Goal: Task Accomplishment & Management: Manage account settings

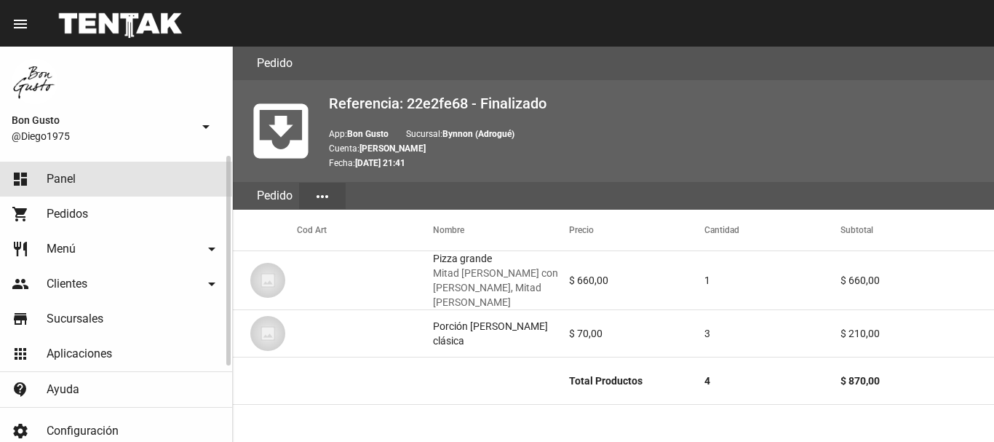
click at [86, 169] on link "dashboard Panel" at bounding box center [116, 179] width 232 height 35
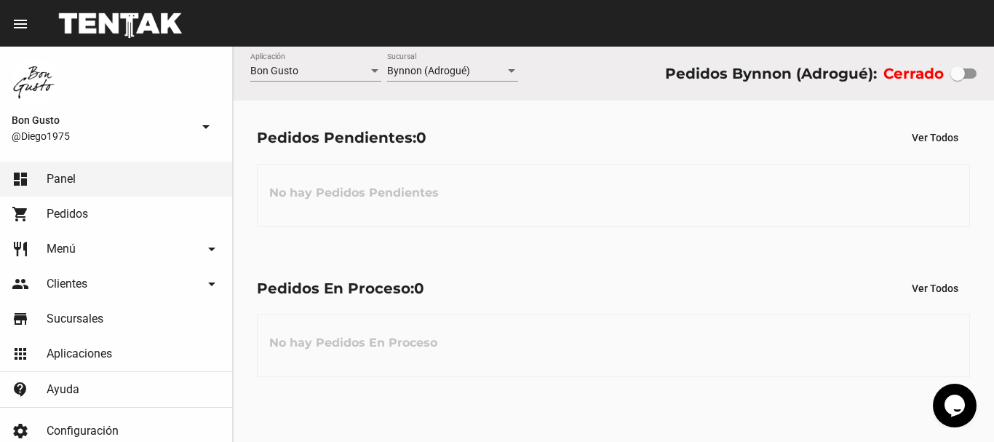
click at [967, 74] on div at bounding box center [964, 73] width 26 height 10
click at [958, 79] on input "checkbox" at bounding box center [957, 79] width 1 height 1
checkbox input "true"
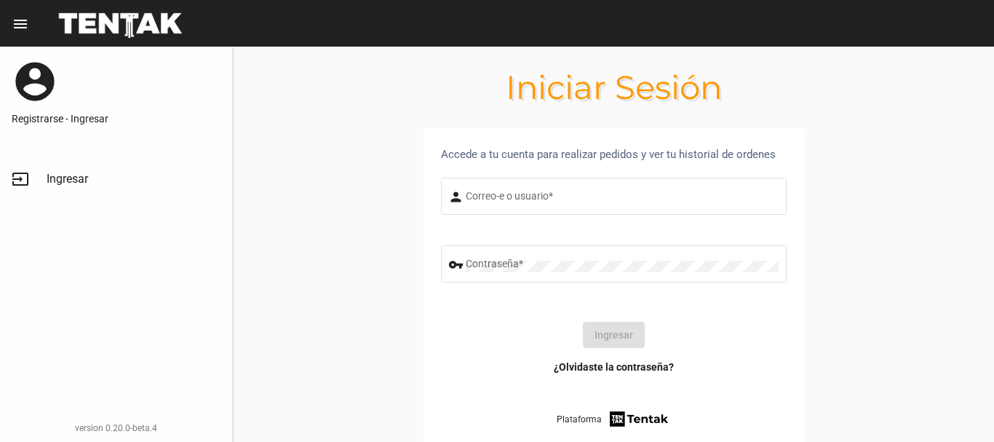
type input "diego1975"
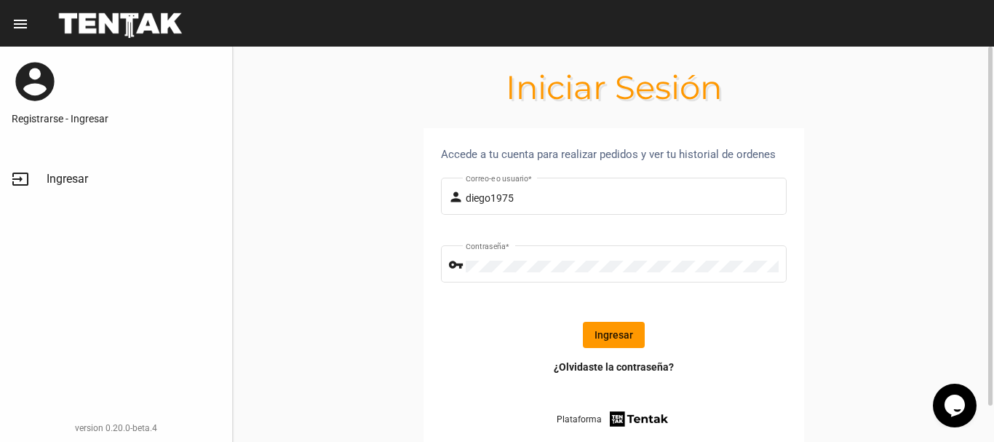
click at [614, 327] on button "Ingresar" at bounding box center [614, 335] width 62 height 26
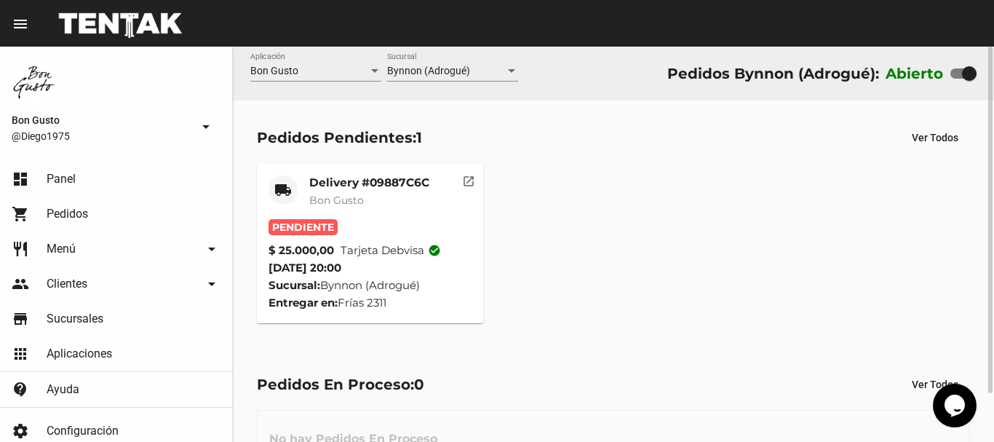
click at [465, 189] on button "open_in_new" at bounding box center [468, 178] width 29 height 29
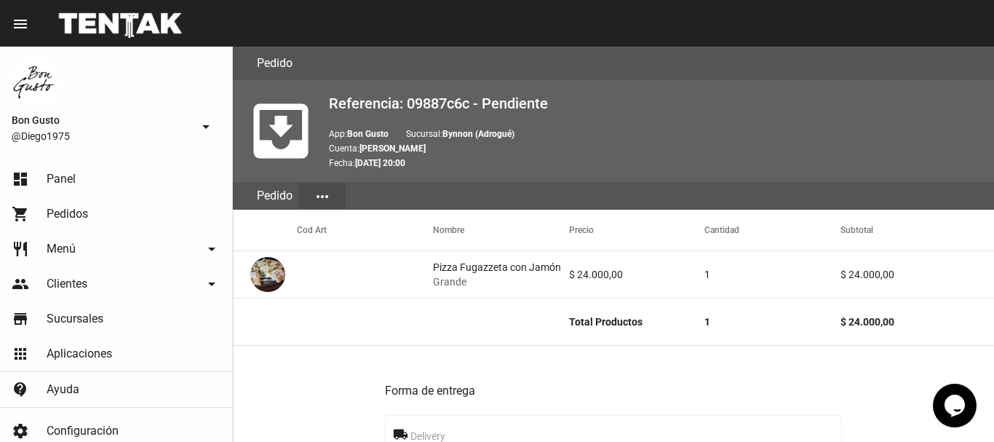
scroll to position [708, 0]
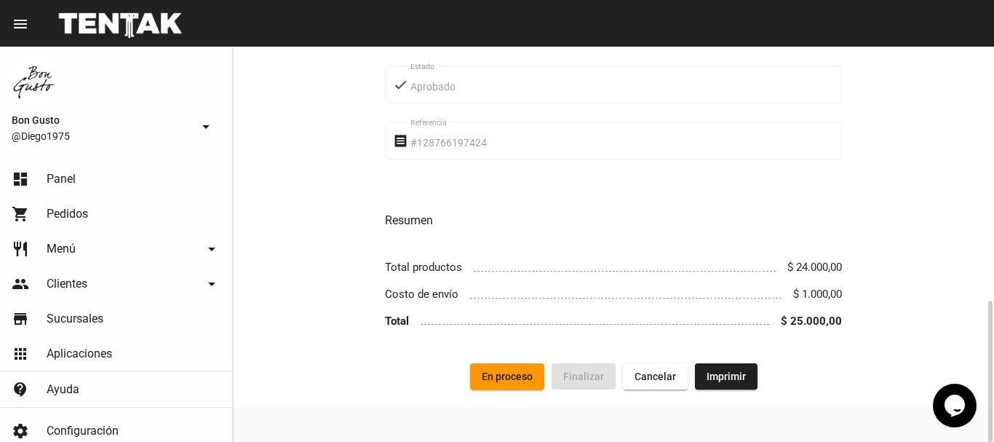
click at [508, 375] on span "En proceso" at bounding box center [507, 377] width 51 height 12
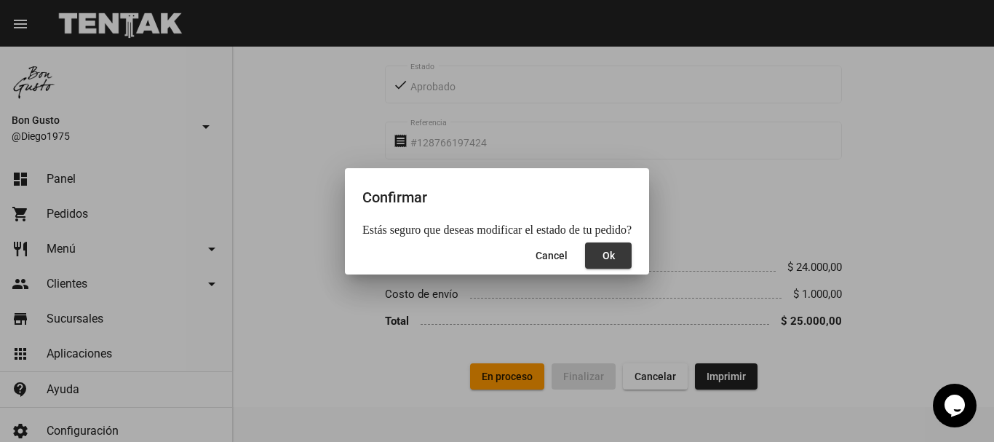
click at [603, 261] on span "Ok" at bounding box center [609, 256] width 12 height 12
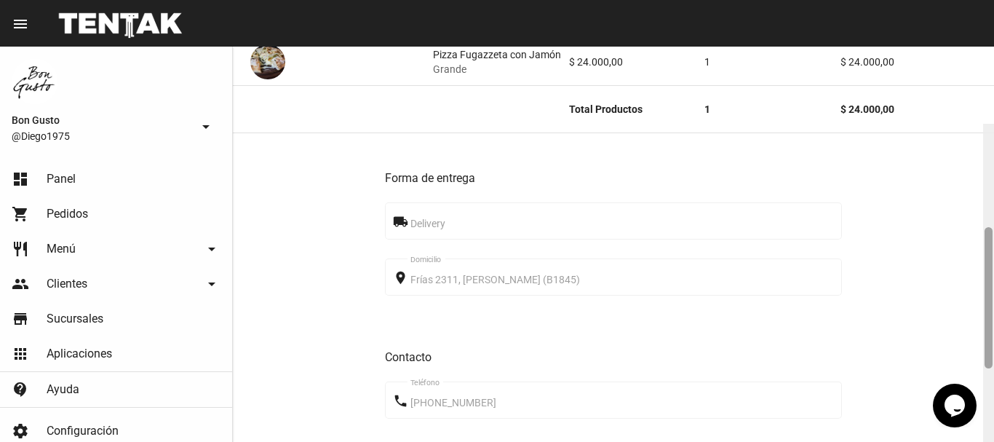
scroll to position [349, 0]
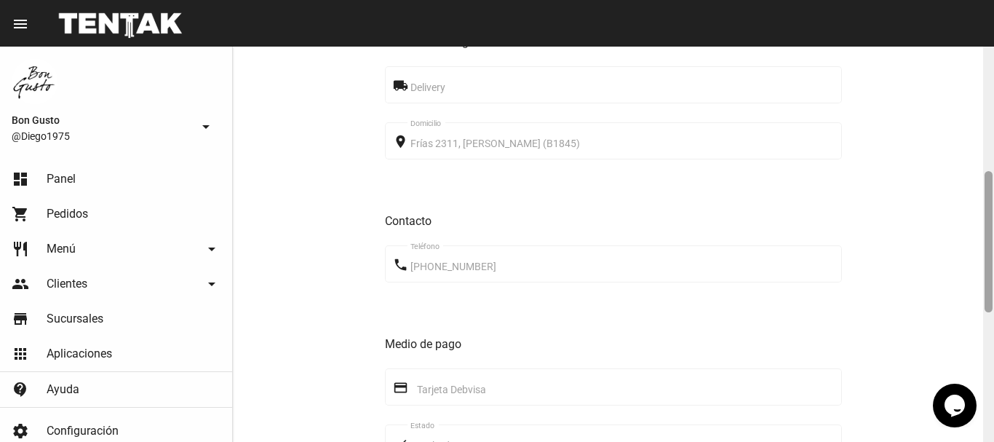
drag, startPoint x: 986, startPoint y: 116, endPoint x: 973, endPoint y: 242, distance: 126.0
click at [973, 242] on div "Pedido move_to_inbox Referencia: 09887c6c - En Proceso App: Bon Gusto Sucursal:…" at bounding box center [613, 244] width 761 height 395
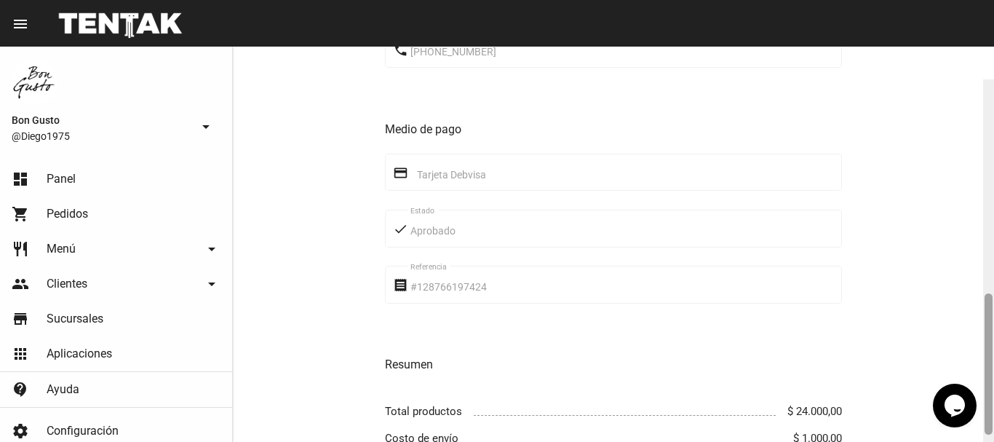
scroll to position [651, 0]
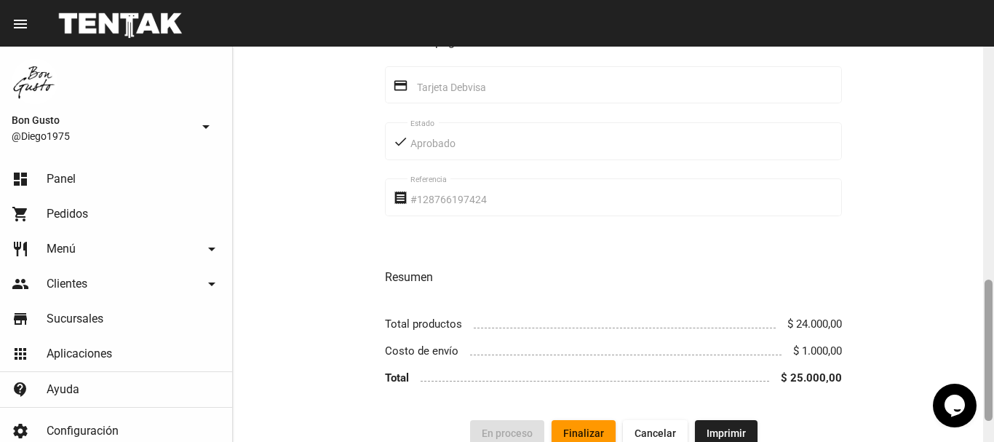
drag, startPoint x: 989, startPoint y: 200, endPoint x: 969, endPoint y: 309, distance: 110.2
click at [969, 309] on div "Pedido move_to_inbox Referencia: 09887c6c - En Proceso App: Bon Gusto Sucursal:…" at bounding box center [613, 244] width 761 height 395
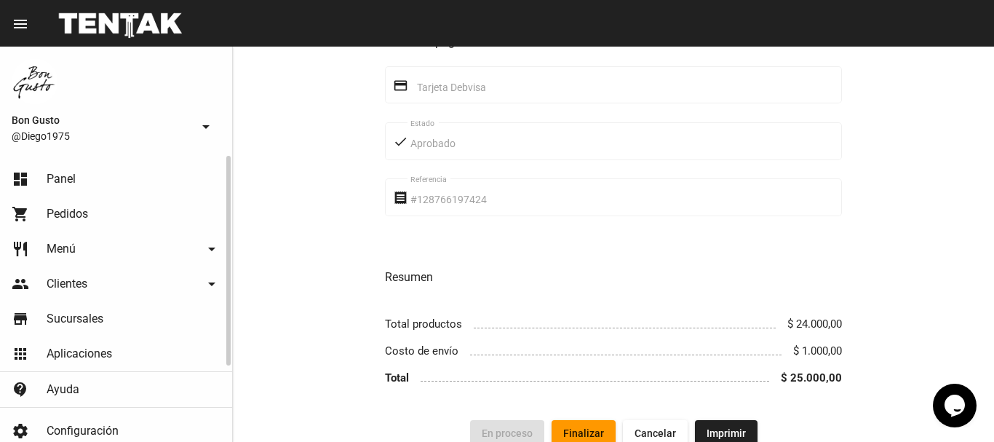
click at [91, 182] on link "dashboard Panel" at bounding box center [116, 179] width 232 height 35
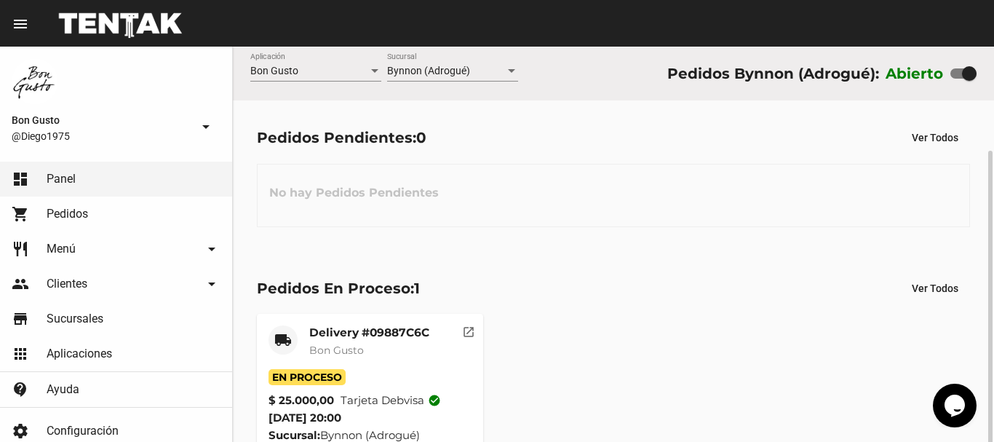
scroll to position [55, 0]
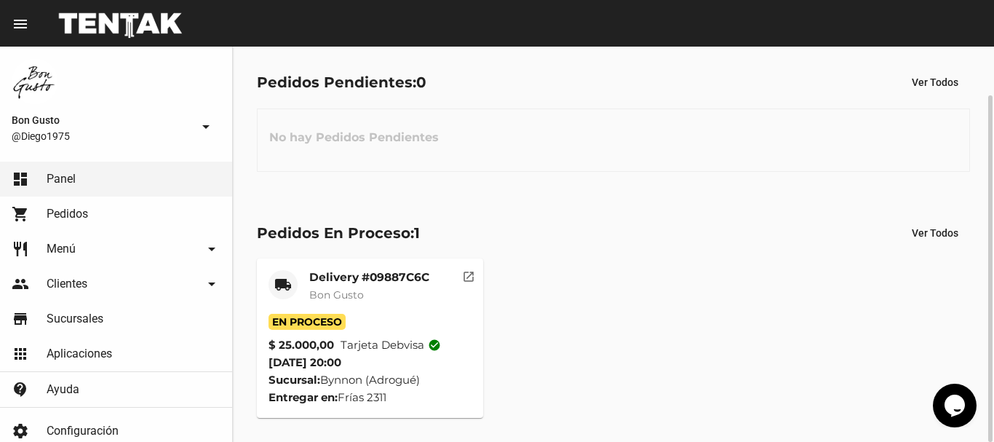
click at [465, 269] on mat-icon "open_in_new" at bounding box center [468, 274] width 13 height 13
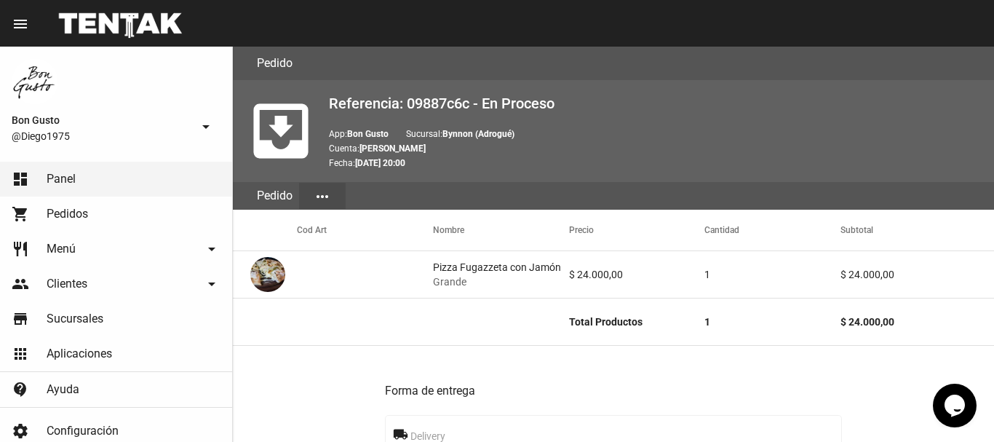
scroll to position [708, 0]
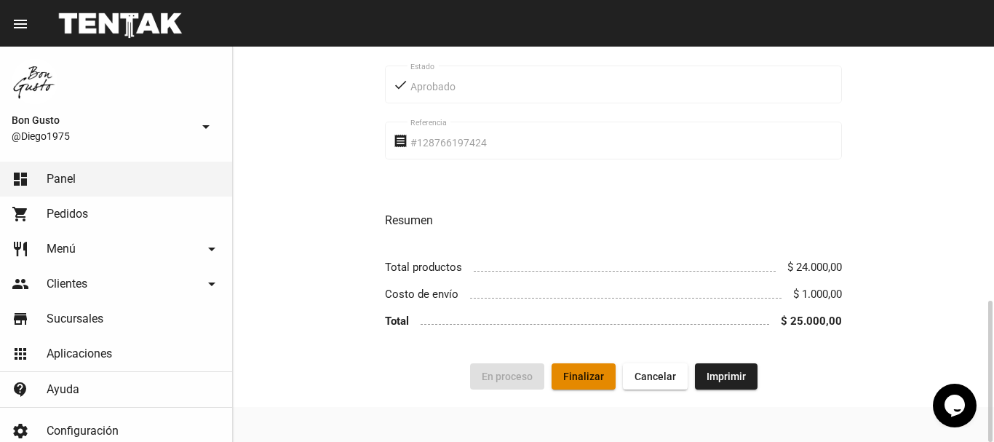
click at [567, 373] on span "Finalizar" at bounding box center [583, 377] width 41 height 12
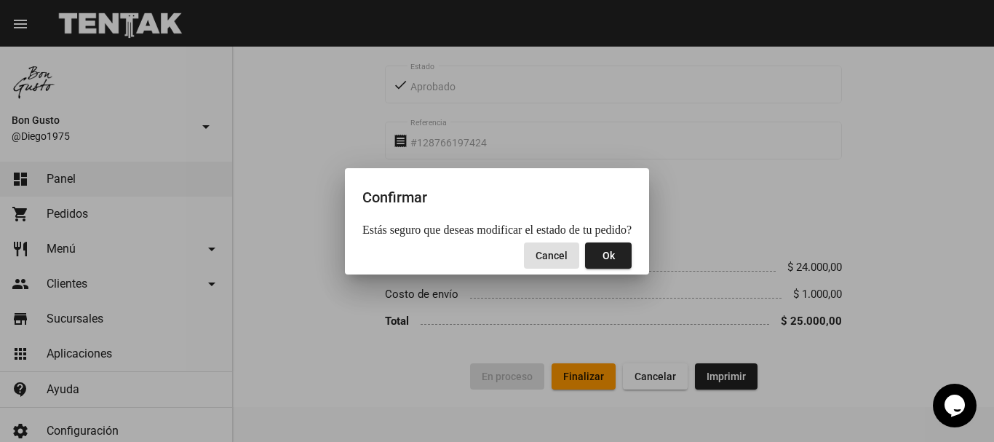
click at [611, 257] on button "Ok" at bounding box center [608, 255] width 47 height 26
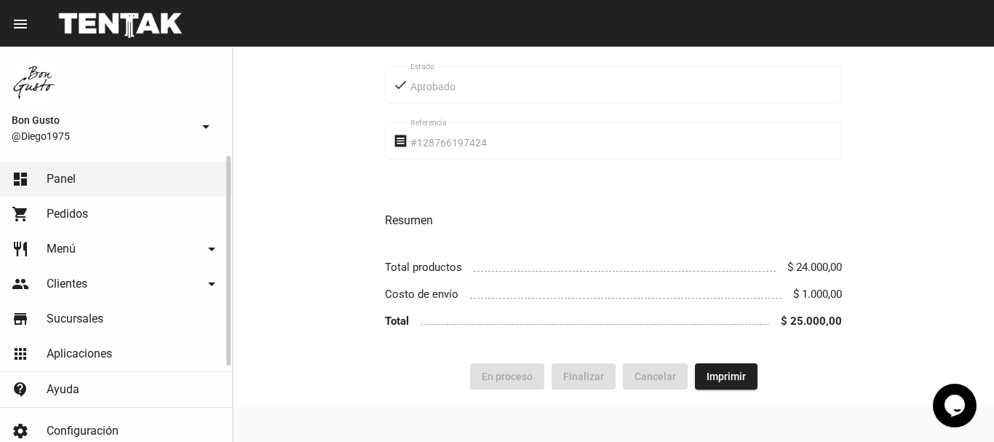
click at [159, 186] on link "dashboard Panel" at bounding box center [116, 179] width 232 height 35
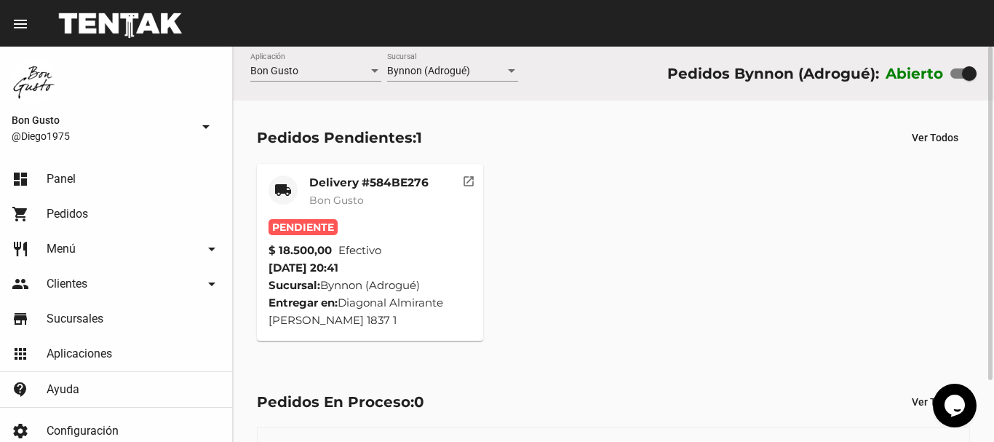
click at [465, 183] on mat-icon "open_in_new" at bounding box center [468, 179] width 13 height 13
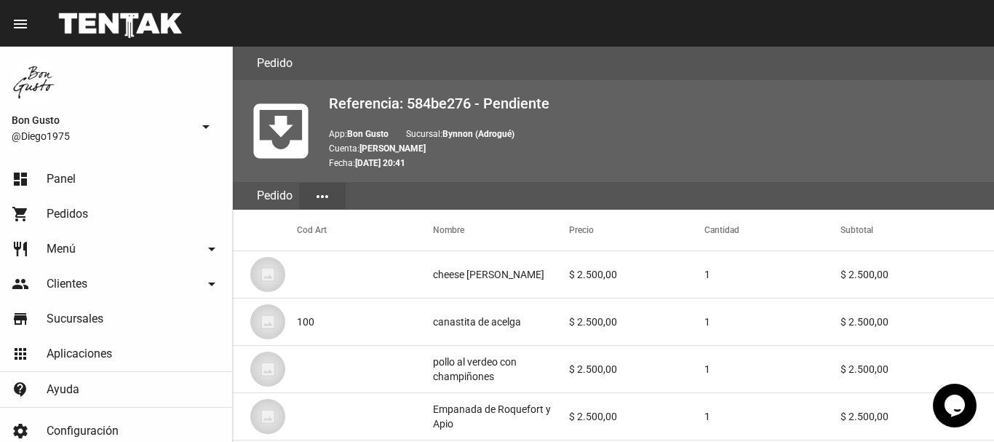
scroll to position [1010, 0]
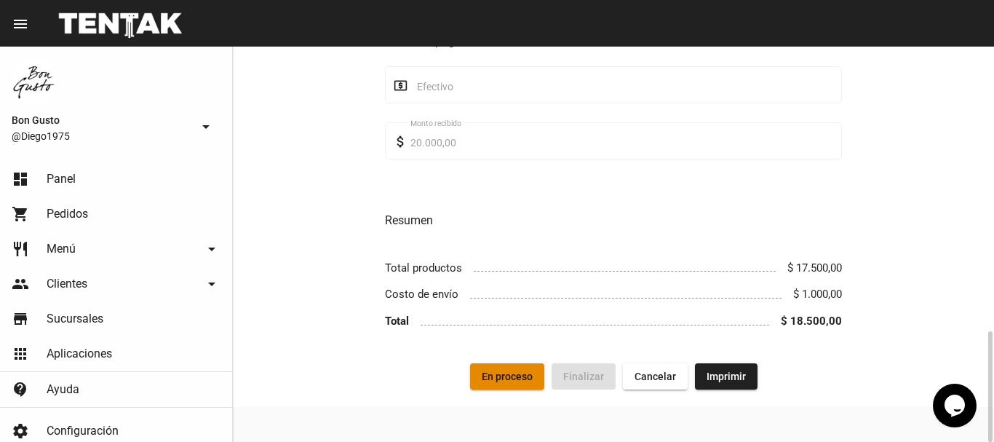
click at [509, 370] on button "En proceso" at bounding box center [507, 376] width 74 height 26
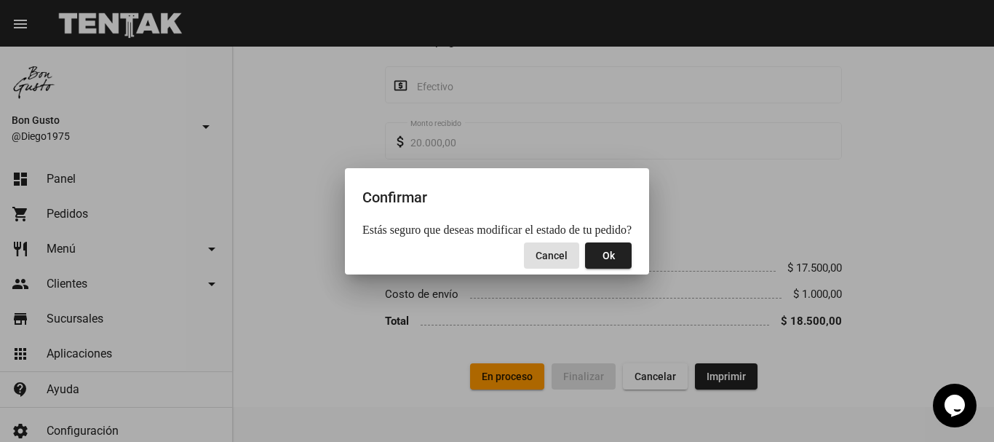
click at [603, 254] on span "Ok" at bounding box center [609, 256] width 12 height 12
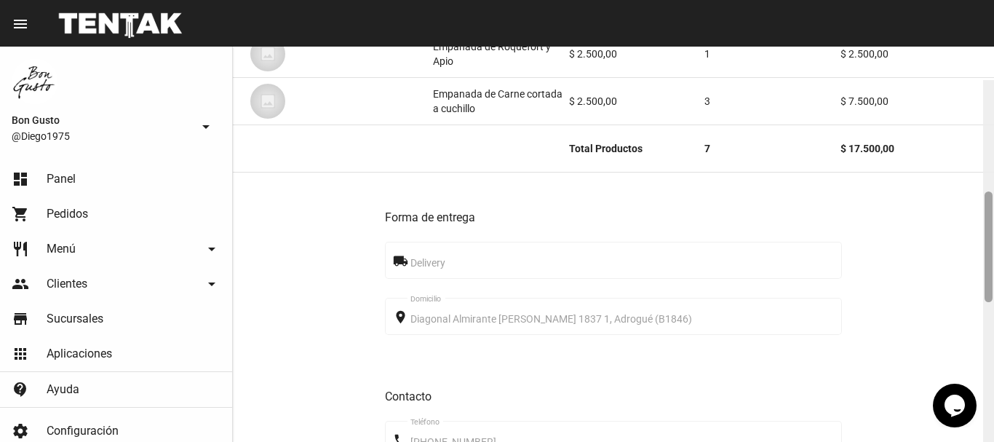
scroll to position [398, 0]
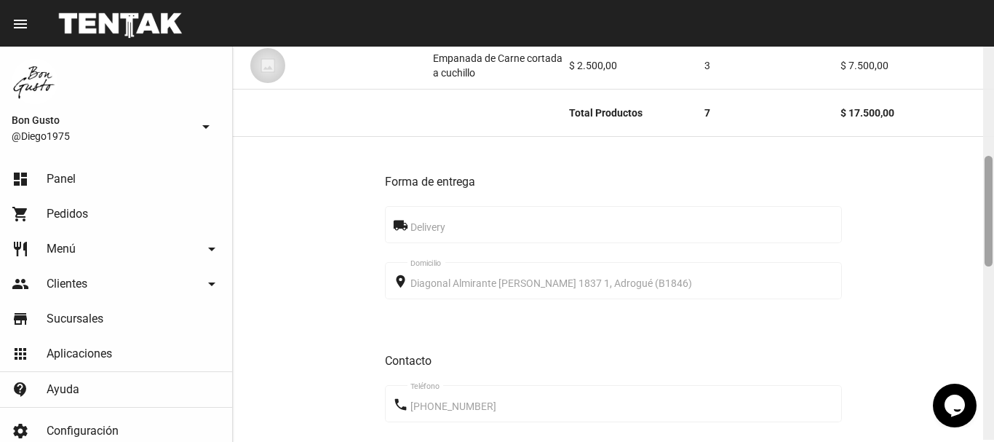
drag, startPoint x: 989, startPoint y: 100, endPoint x: 994, endPoint y: 202, distance: 101.3
click at [994, 202] on div at bounding box center [988, 241] width 11 height 395
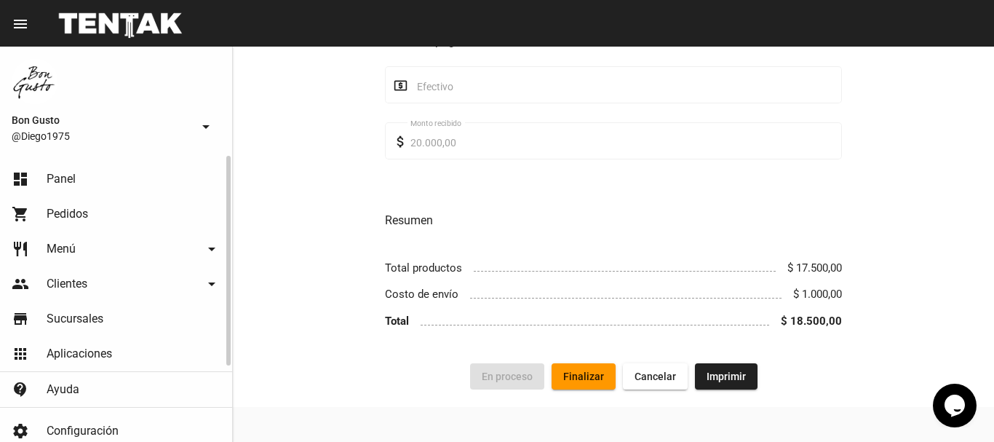
click at [60, 191] on link "dashboard Panel" at bounding box center [116, 179] width 232 height 35
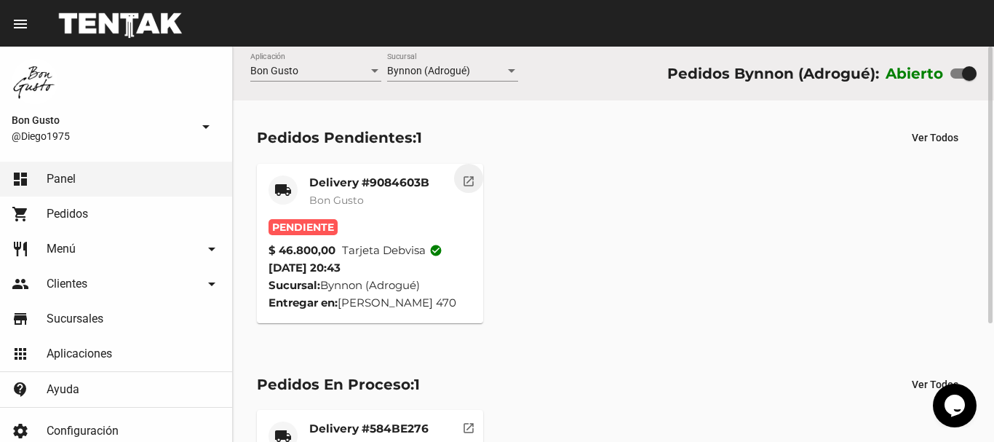
click at [471, 176] on mat-icon "open_in_new" at bounding box center [468, 179] width 13 height 13
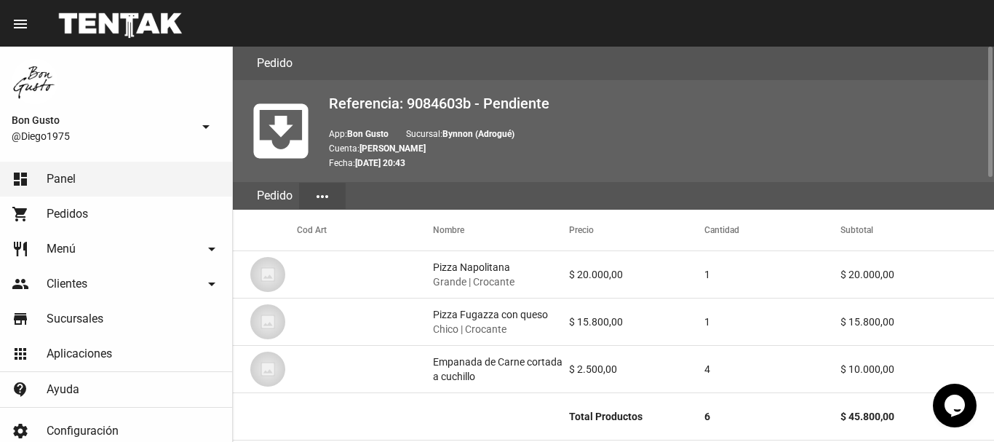
scroll to position [802, 0]
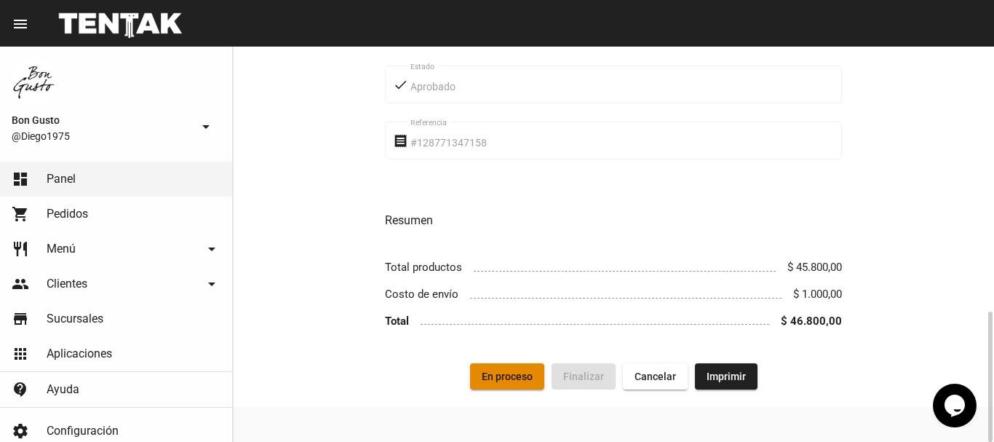
click at [523, 377] on span "En proceso" at bounding box center [507, 377] width 51 height 12
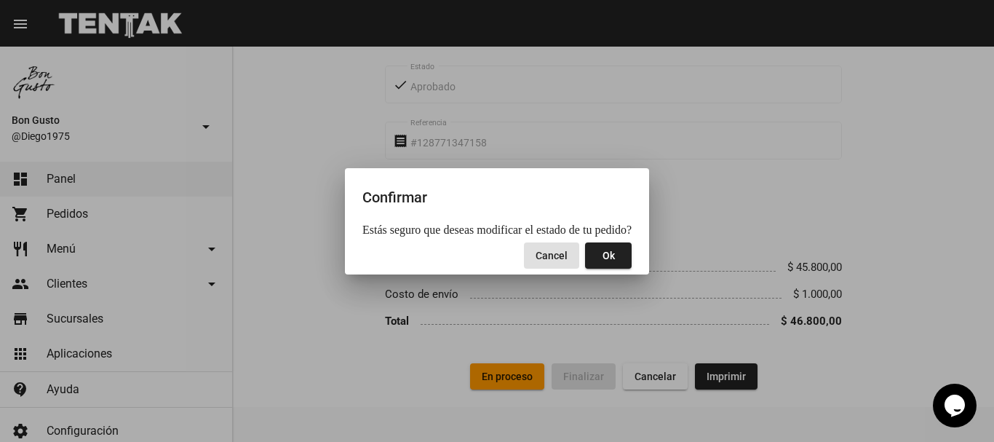
click at [603, 250] on span "Ok" at bounding box center [609, 256] width 12 height 12
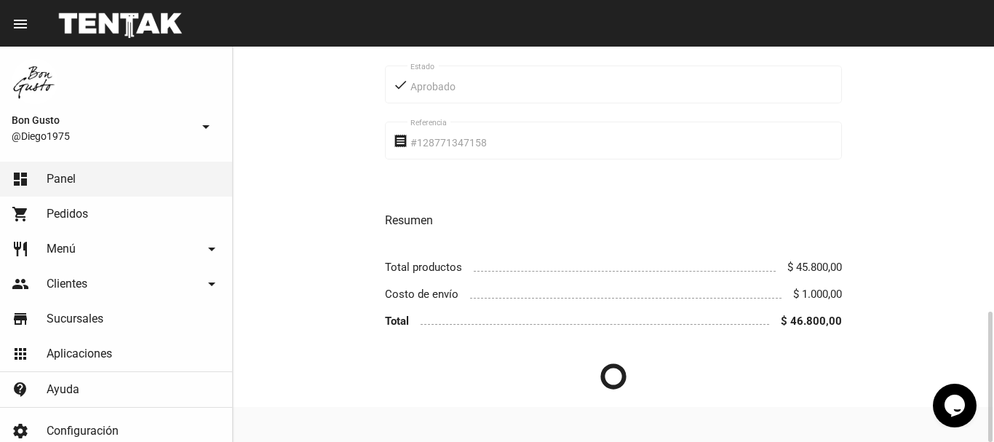
scroll to position [0, 0]
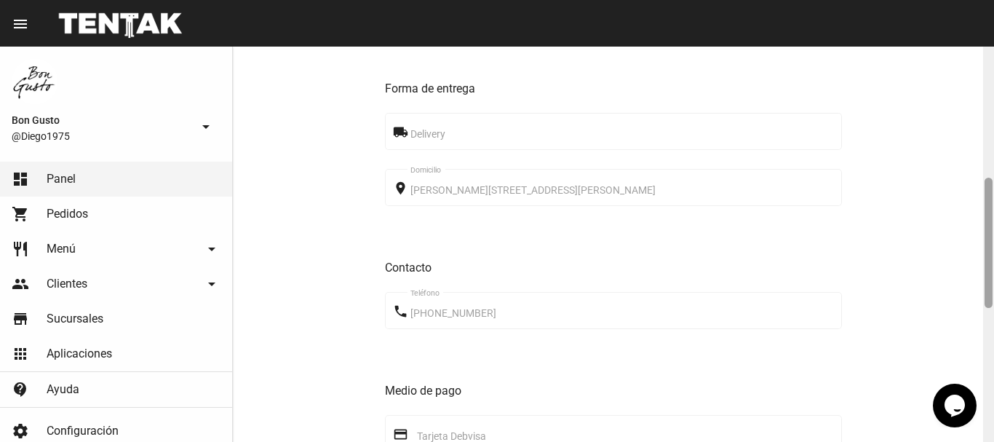
drag, startPoint x: 991, startPoint y: 135, endPoint x: 977, endPoint y: 245, distance: 111.6
click at [981, 258] on div "Pedido move_to_inbox Referencia: 9084603b - En Proceso App: Bon Gusto Sucursal:…" at bounding box center [613, 244] width 761 height 395
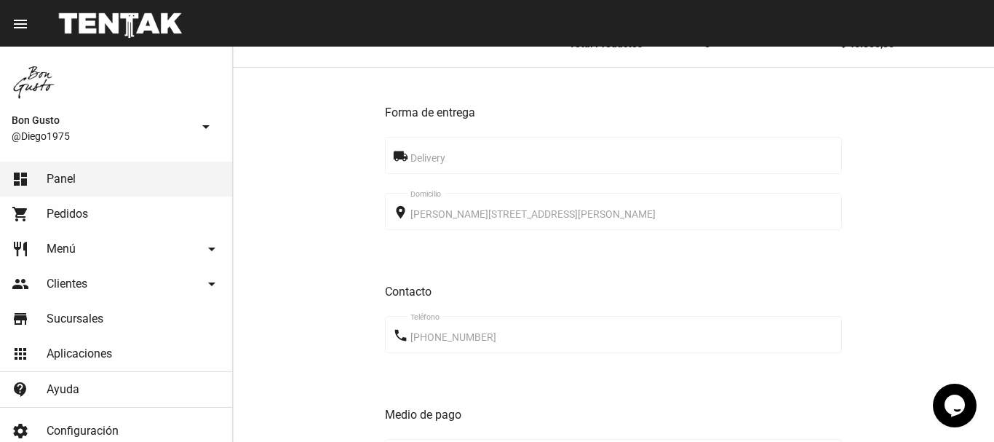
scroll to position [802, 0]
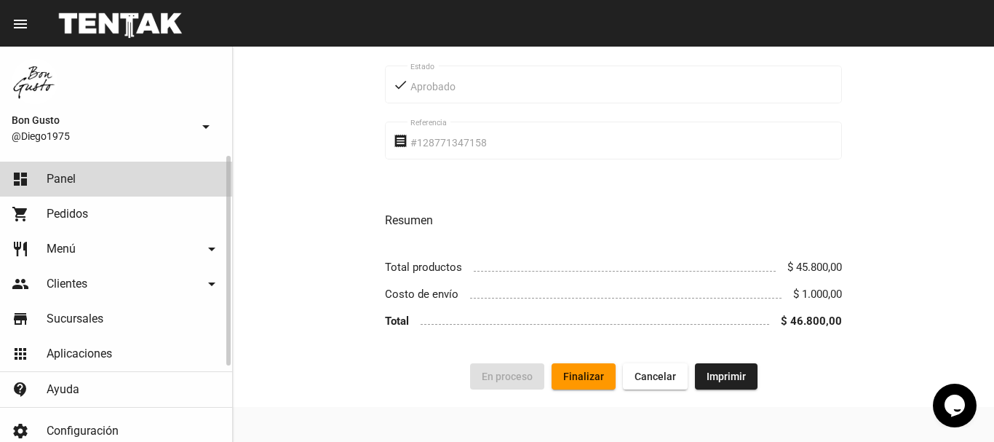
drag, startPoint x: 95, startPoint y: 174, endPoint x: 95, endPoint y: 159, distance: 15.3
click at [96, 172] on link "dashboard Panel" at bounding box center [116, 179] width 232 height 35
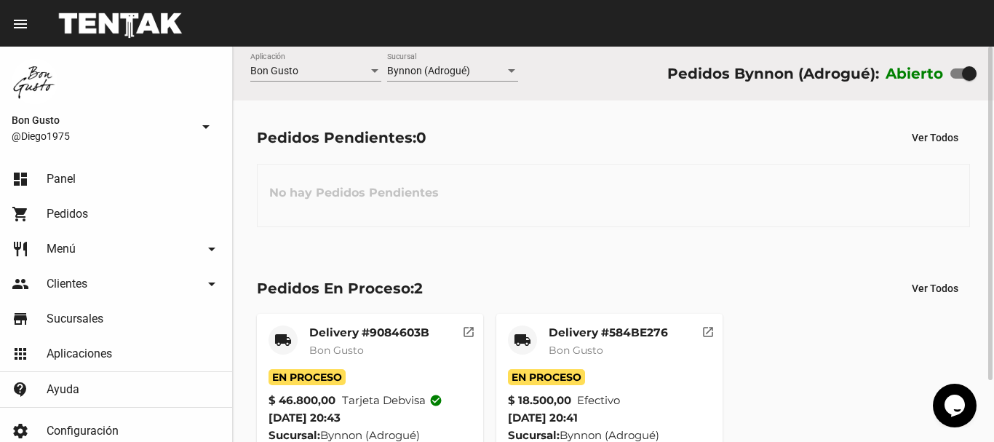
scroll to position [73, 0]
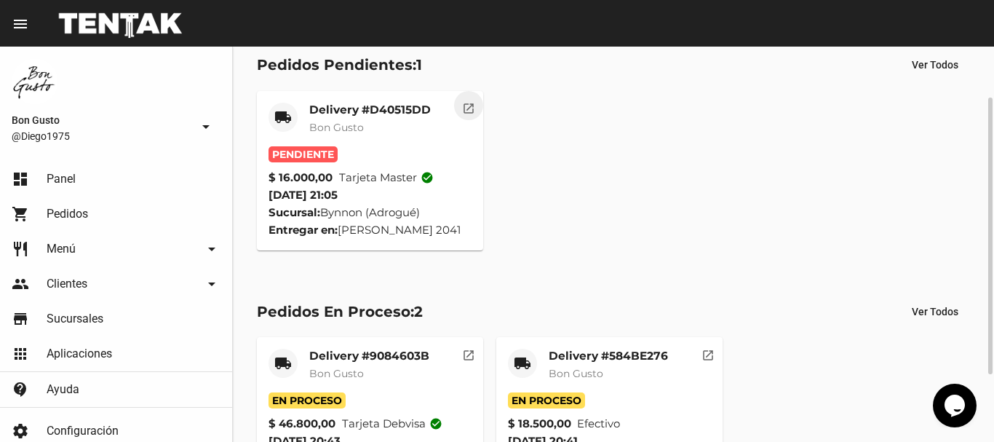
click at [470, 102] on mat-icon "open_in_new" at bounding box center [468, 106] width 13 height 13
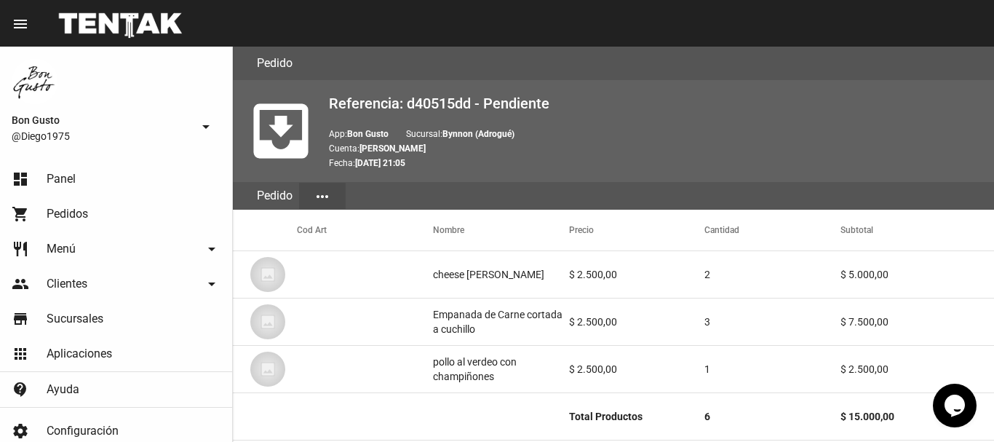
scroll to position [802, 0]
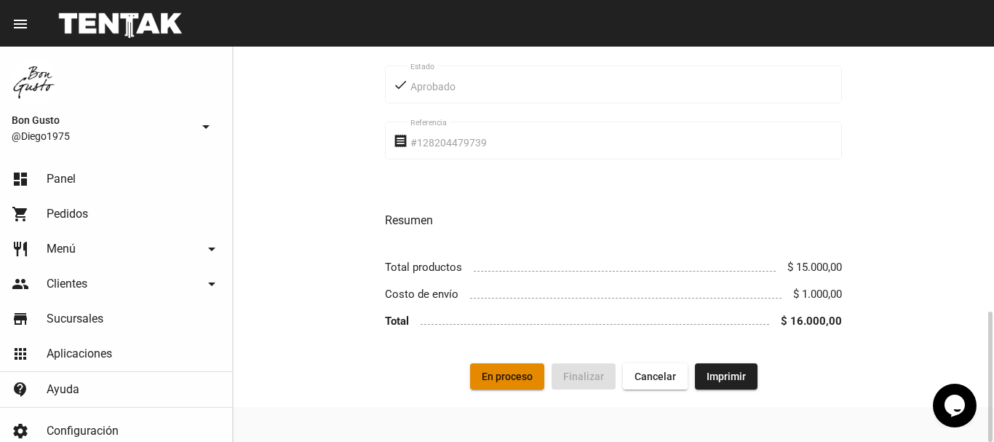
click at [499, 381] on span "En proceso" at bounding box center [507, 377] width 51 height 12
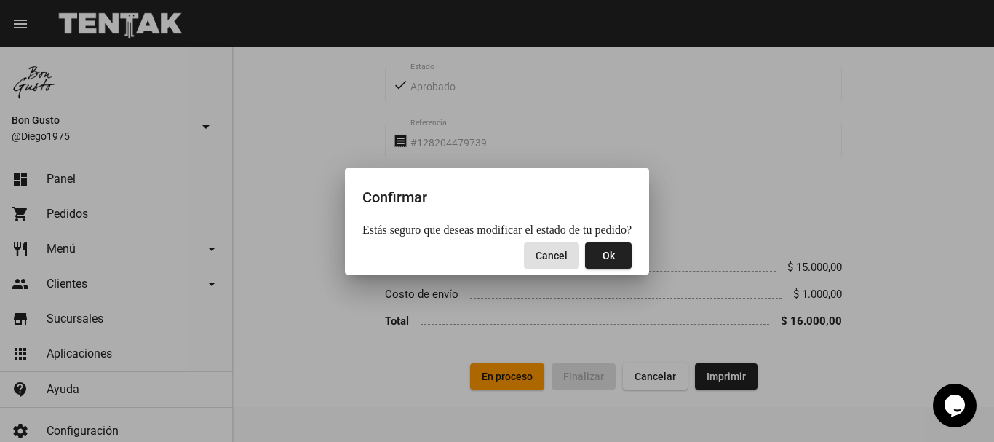
click at [603, 256] on span "Ok" at bounding box center [609, 256] width 12 height 12
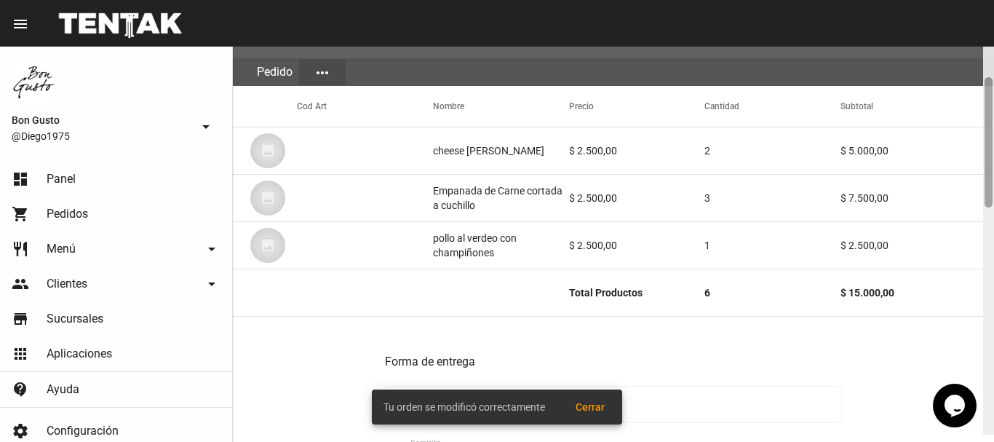
scroll to position [126, 0]
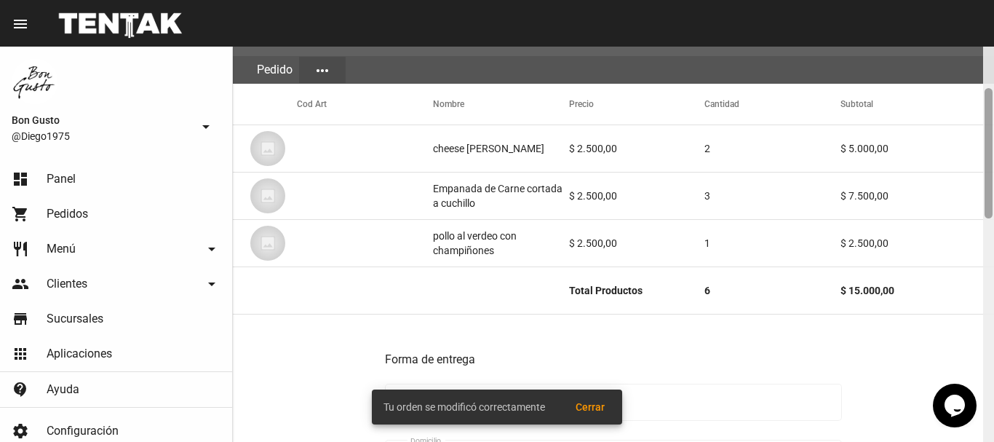
drag, startPoint x: 990, startPoint y: 80, endPoint x: 983, endPoint y: 122, distance: 42.1
click at [983, 122] on div "Pedido move_to_inbox Referencia: d40515dd - En Proceso App: Bon Gusto Sucursal:…" at bounding box center [613, 244] width 761 height 395
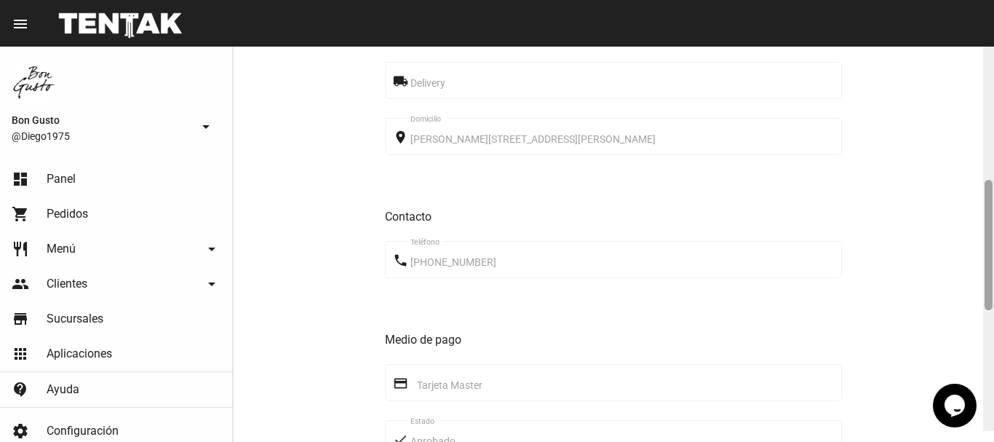
scroll to position [432, 0]
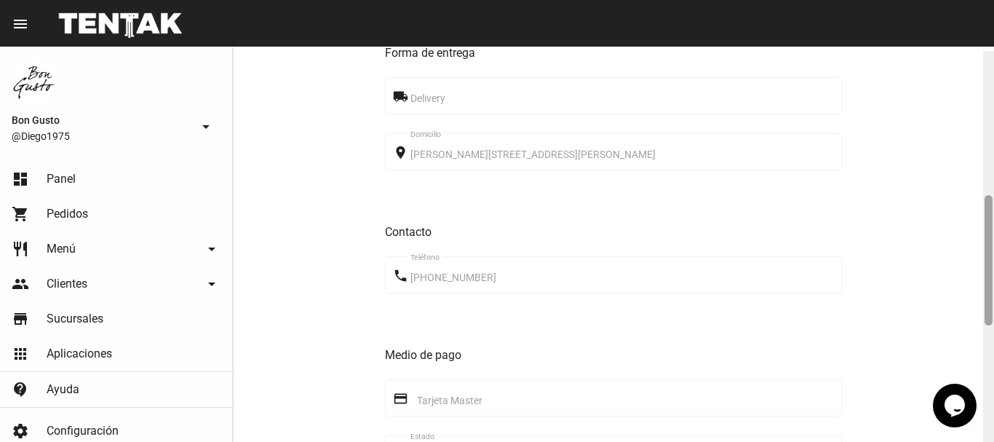
drag, startPoint x: 990, startPoint y: 129, endPoint x: 968, endPoint y: 230, distance: 103.5
click at [968, 230] on div "Pedido move_to_inbox Referencia: d40515dd - En Proceso App: Bon Gusto Sucursal:…" at bounding box center [613, 244] width 761 height 395
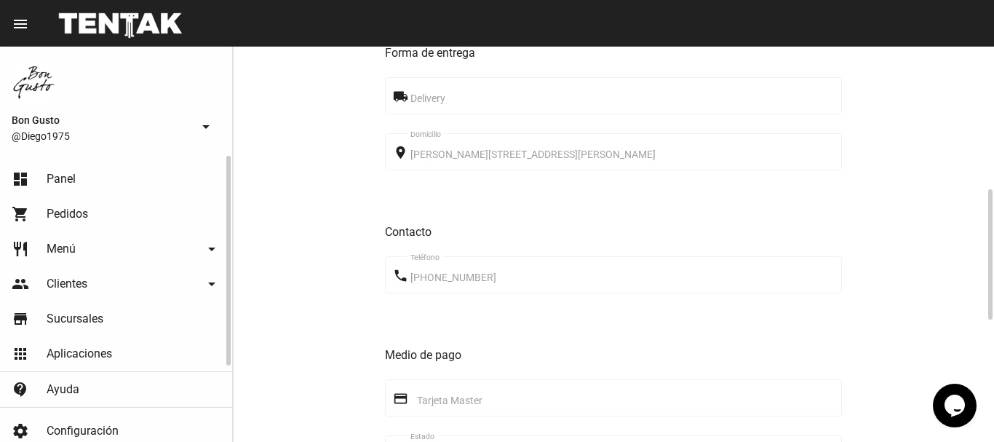
click at [80, 179] on link "dashboard Panel" at bounding box center [116, 179] width 232 height 35
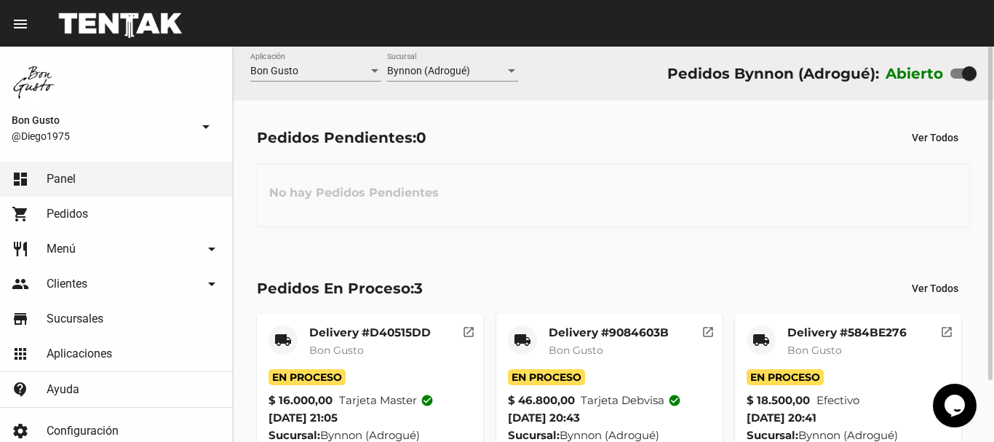
scroll to position [73, 0]
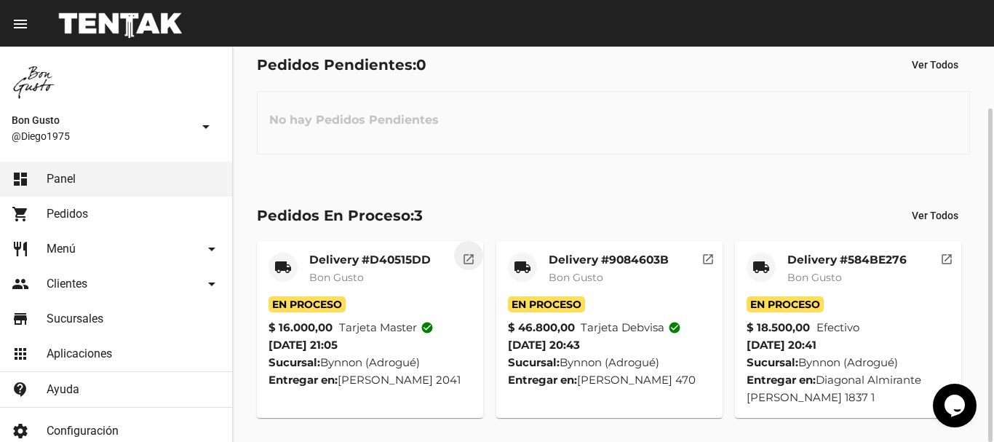
click at [464, 263] on mat-icon "open_in_new" at bounding box center [468, 256] width 13 height 13
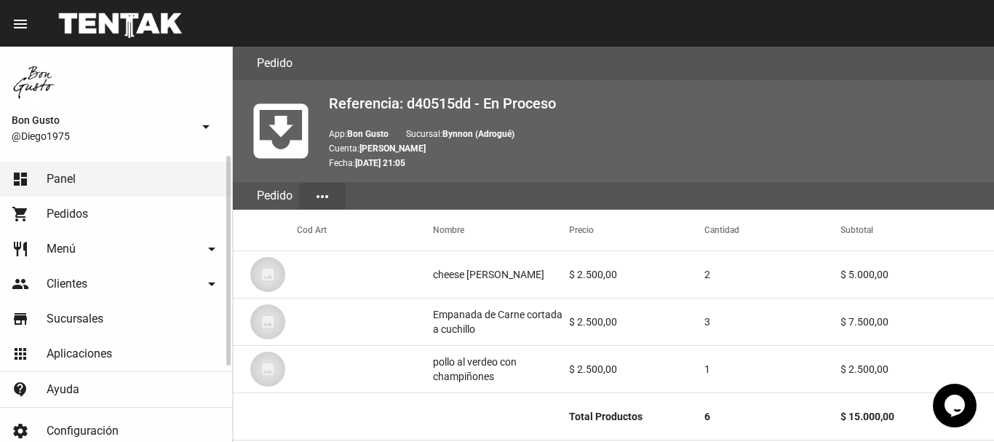
click at [79, 170] on link "dashboard Panel" at bounding box center [116, 179] width 232 height 35
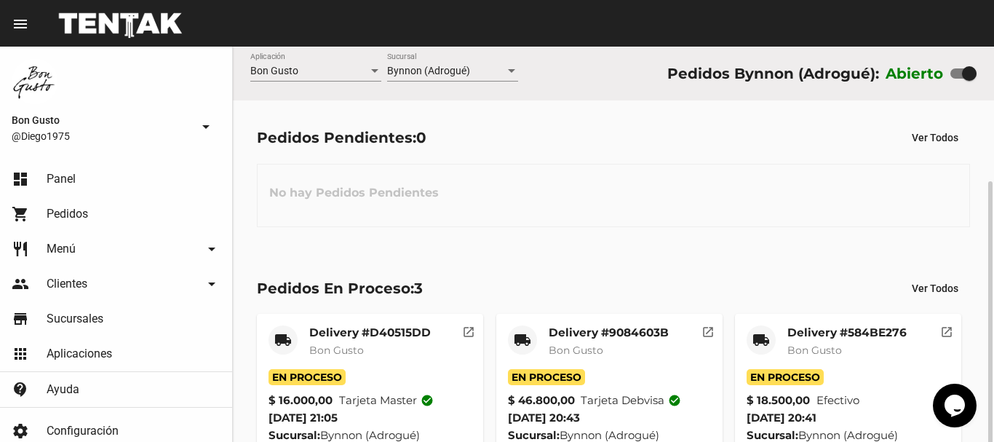
scroll to position [73, 0]
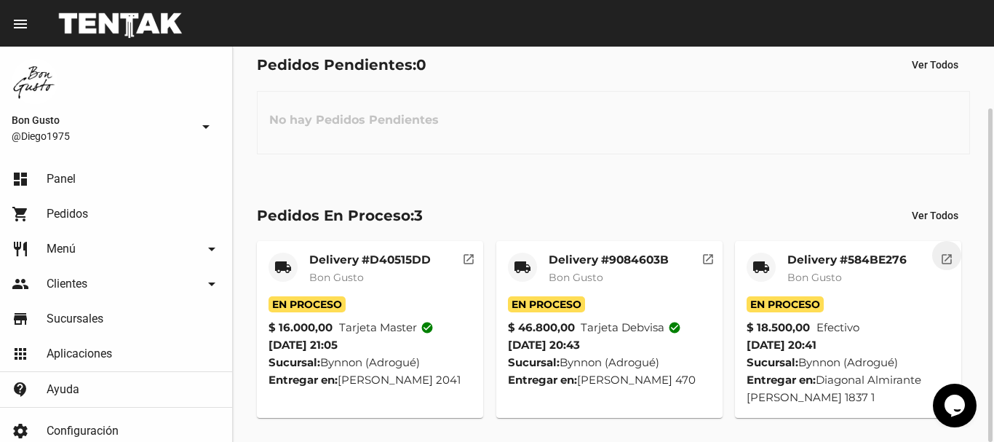
click at [946, 263] on mat-icon "open_in_new" at bounding box center [947, 256] width 13 height 13
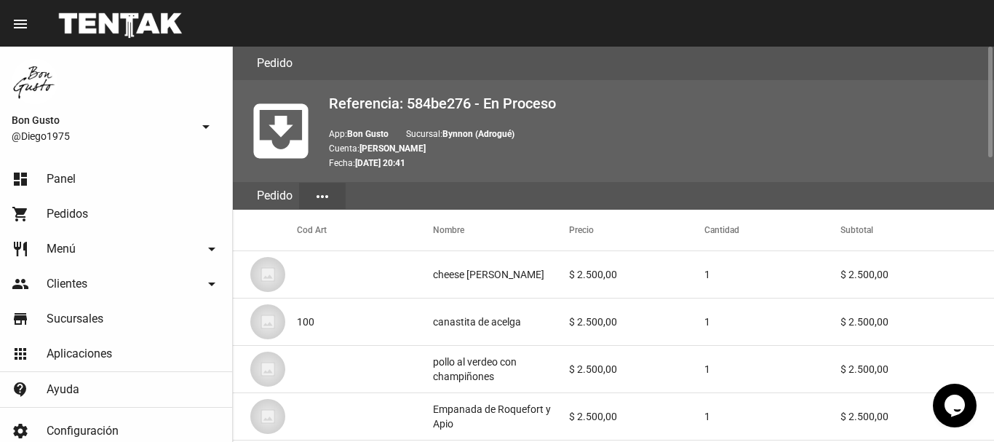
scroll to position [1010, 0]
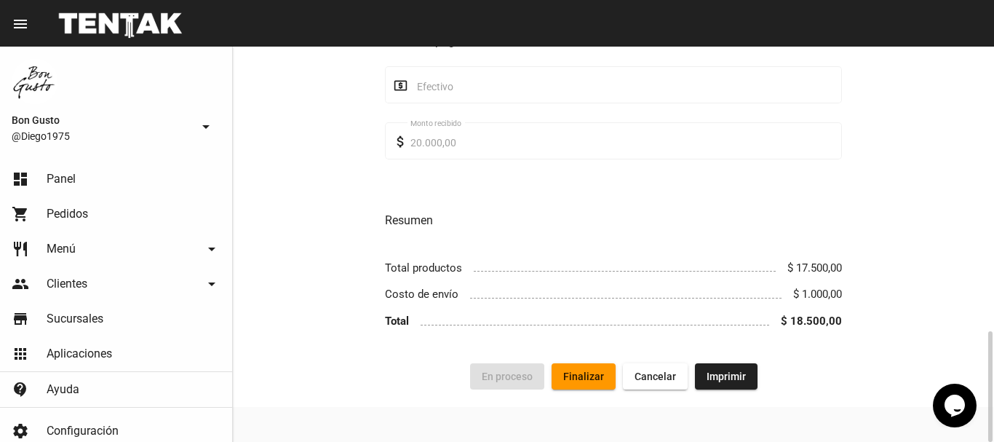
click at [595, 375] on span "Finalizar" at bounding box center [583, 377] width 41 height 12
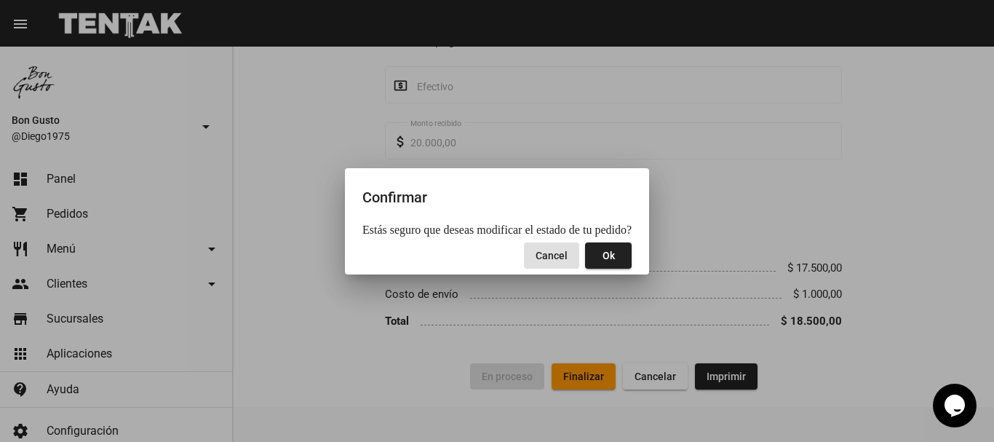
click at [603, 254] on span "Ok" at bounding box center [609, 256] width 12 height 12
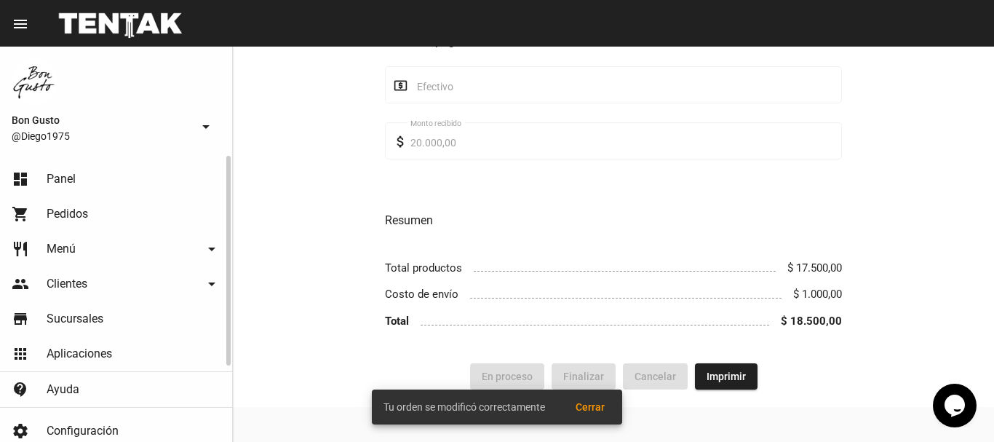
click at [117, 177] on link "dashboard Panel" at bounding box center [116, 179] width 232 height 35
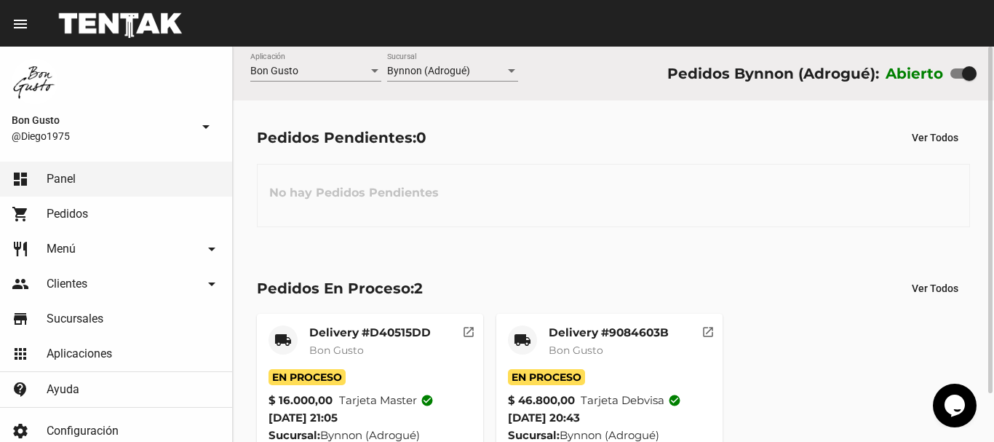
scroll to position [55, 0]
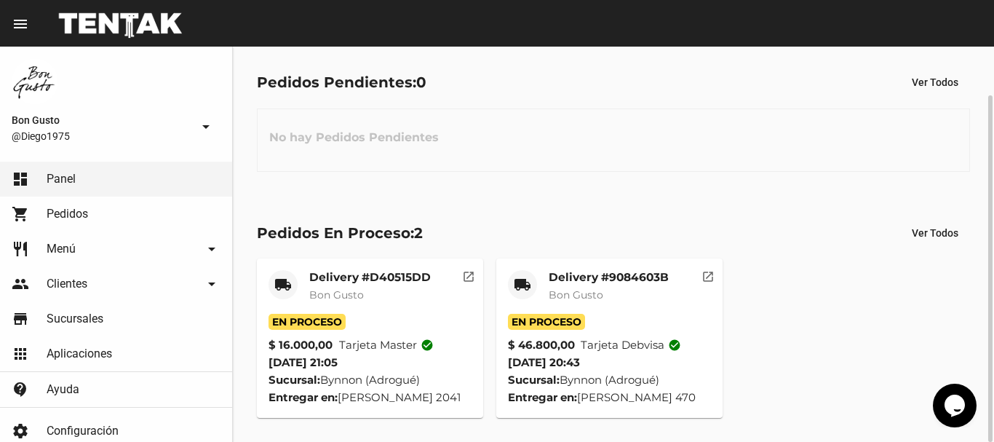
click at [707, 277] on mat-icon "open_in_new" at bounding box center [708, 274] width 13 height 13
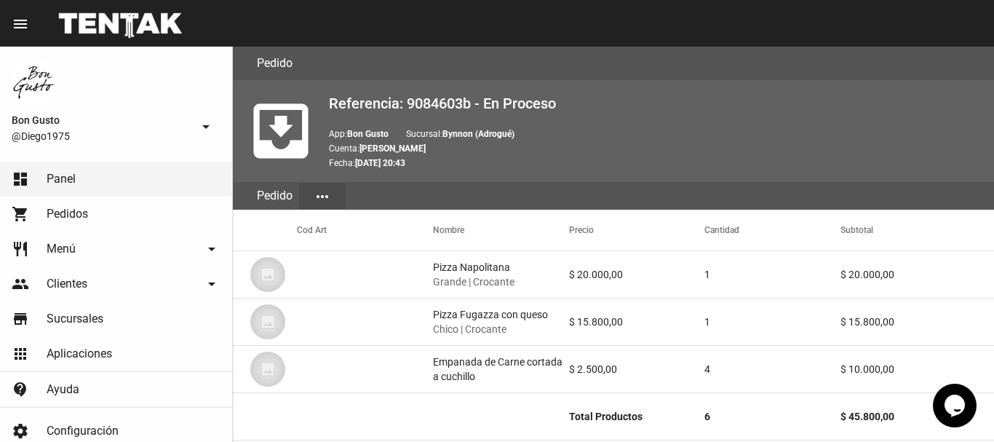
scroll to position [802, 0]
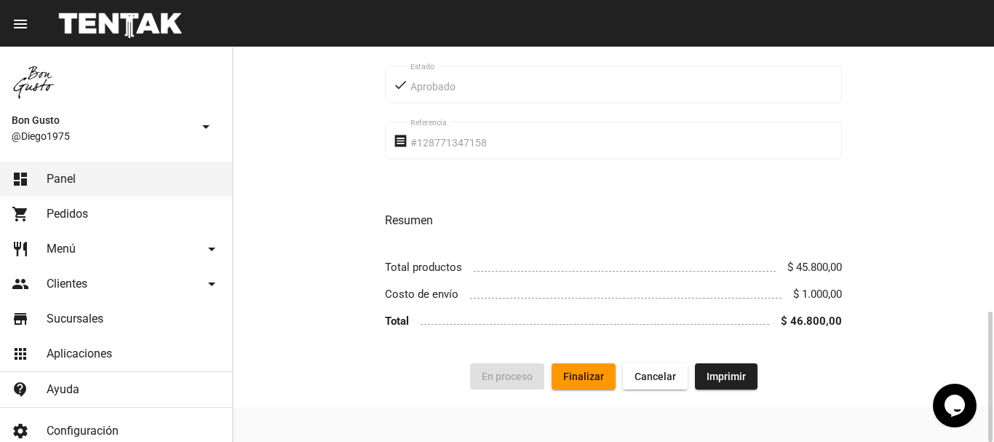
click at [564, 365] on button "Finalizar" at bounding box center [584, 376] width 64 height 26
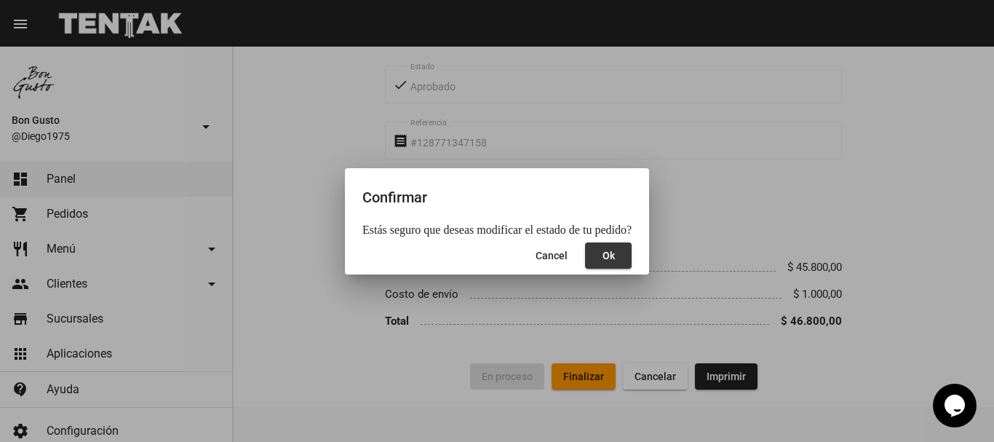
click at [590, 250] on button "Ok" at bounding box center [608, 255] width 47 height 26
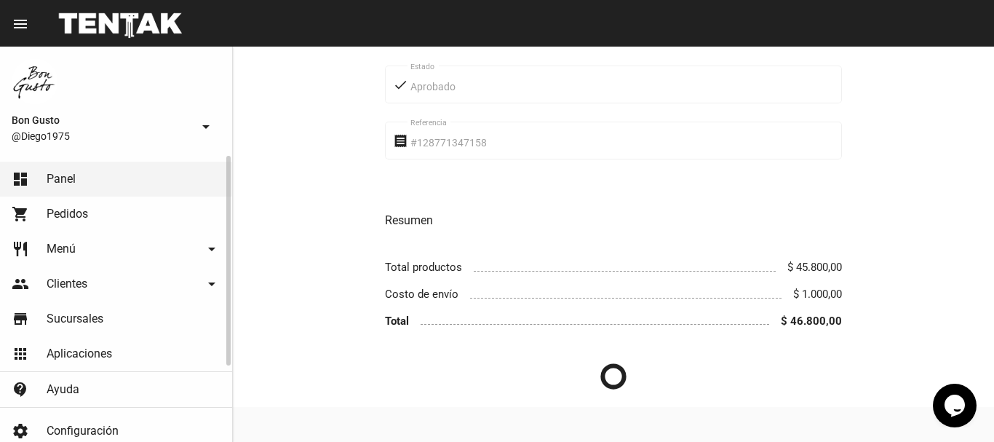
click at [128, 189] on link "dashboard Panel" at bounding box center [116, 179] width 232 height 35
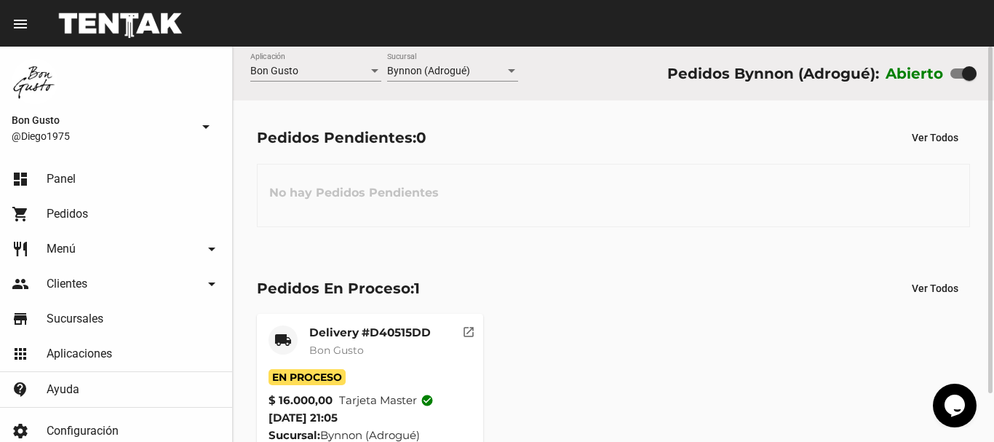
scroll to position [55, 0]
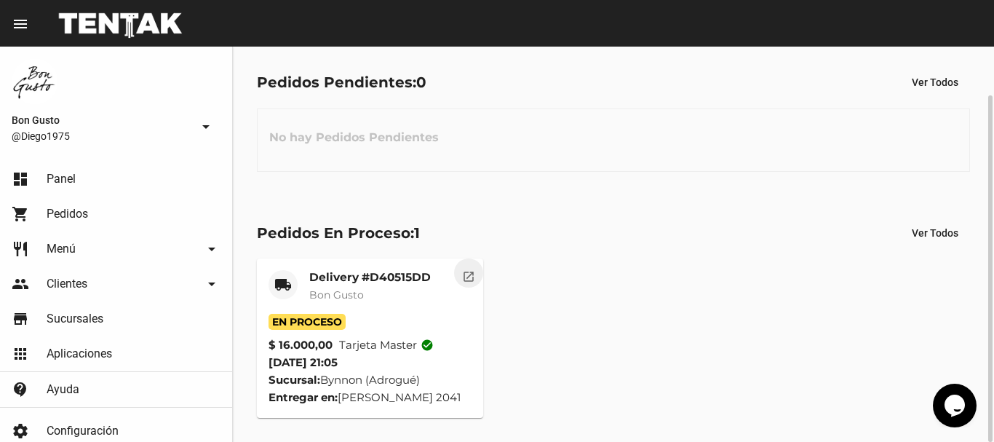
click at [472, 278] on mat-icon "open_in_new" at bounding box center [468, 274] width 13 height 13
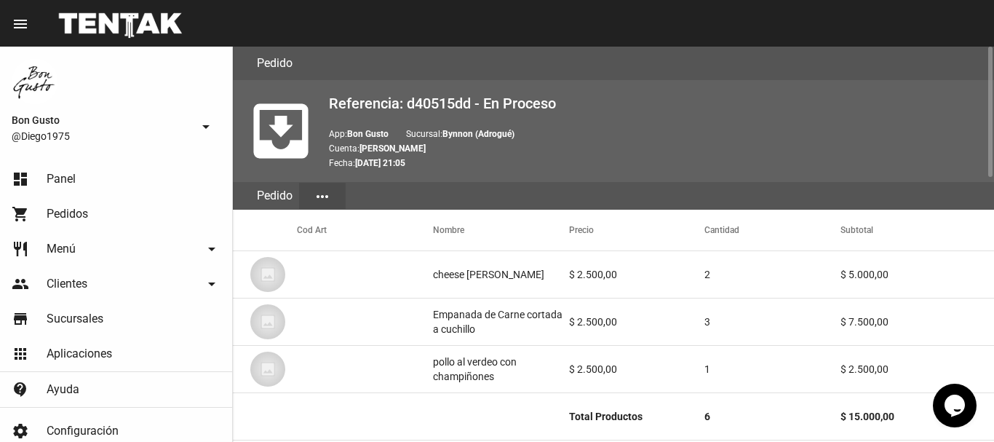
scroll to position [802, 0]
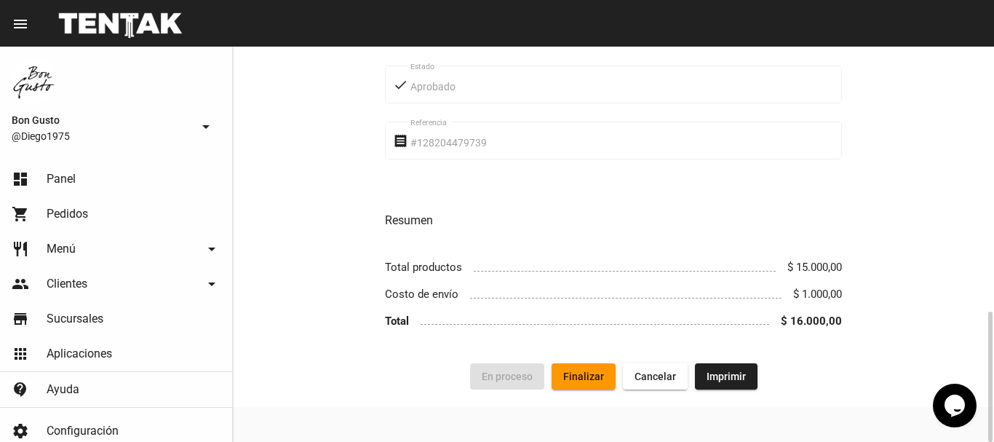
click at [585, 381] on span "Finalizar" at bounding box center [583, 377] width 41 height 12
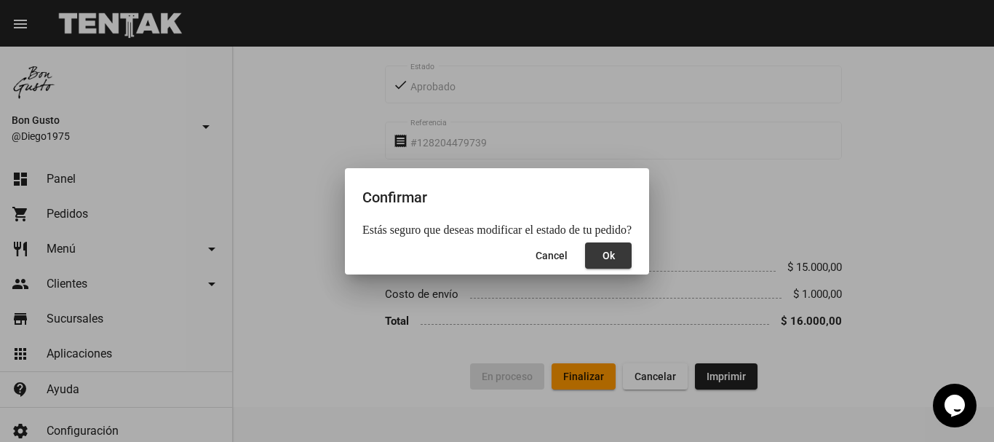
click at [596, 265] on button "Ok" at bounding box center [608, 255] width 47 height 26
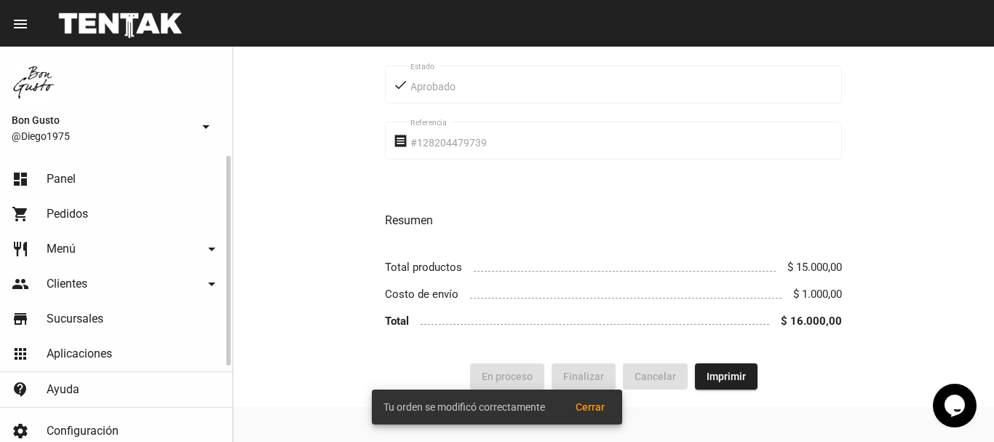
click at [124, 172] on link "dashboard Panel" at bounding box center [116, 179] width 232 height 35
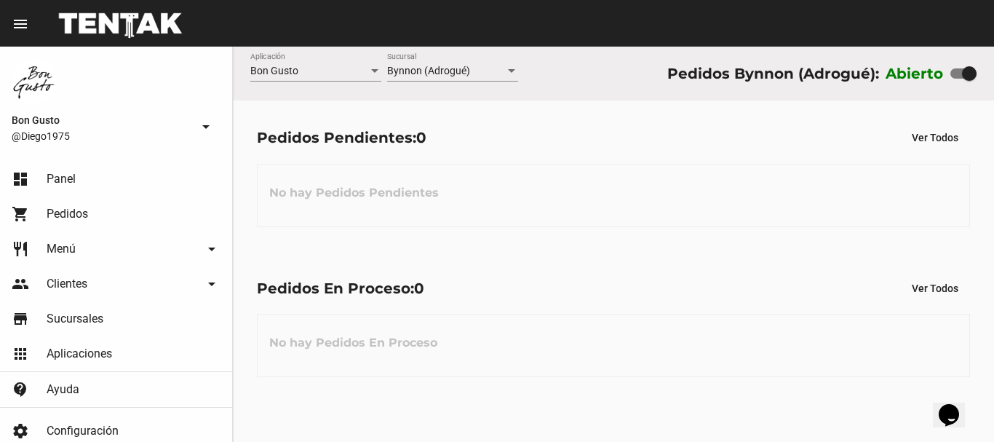
click at [958, 74] on div at bounding box center [964, 73] width 26 height 10
click at [958, 79] on input "checkbox" at bounding box center [957, 79] width 1 height 1
checkbox input "false"
